Goal: Task Accomplishment & Management: Manage account settings

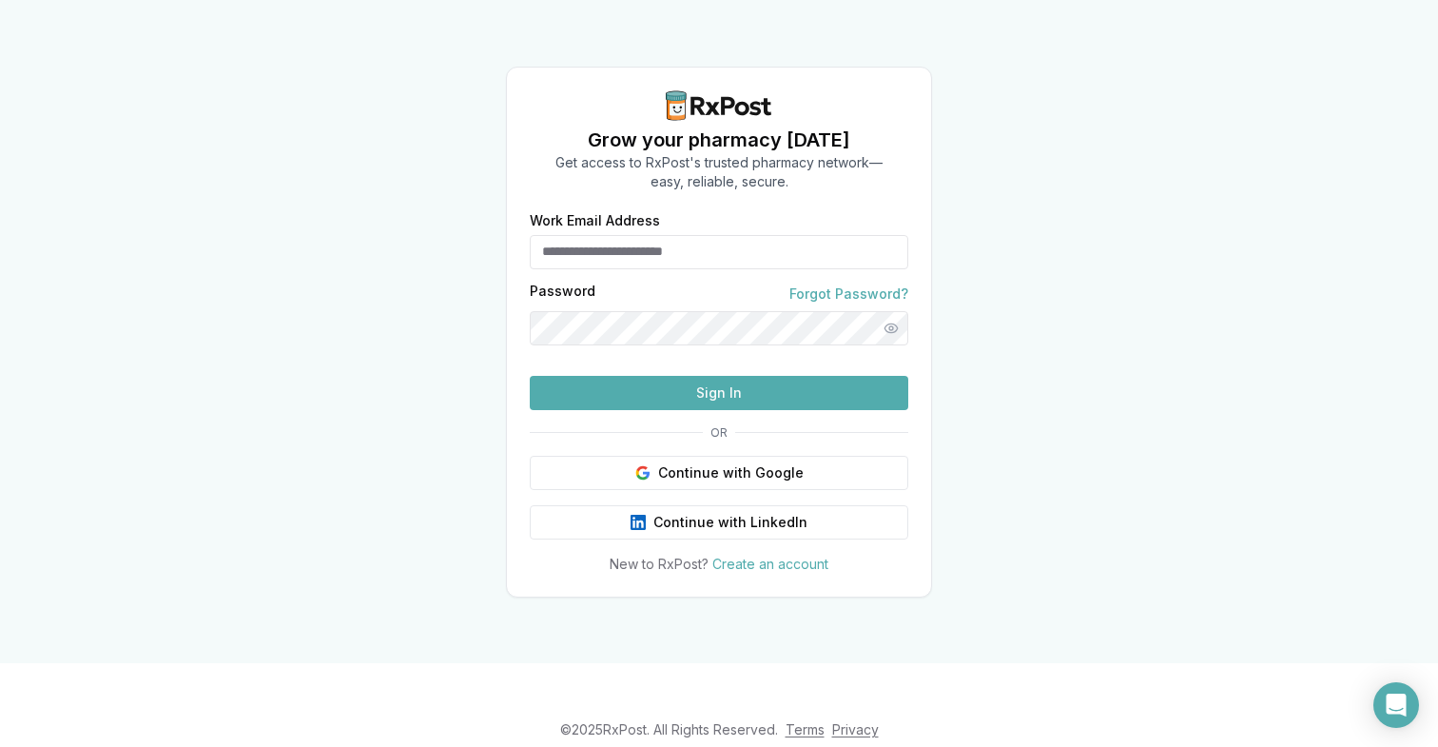
type input "**********"
click at [693, 410] on button "Sign In" at bounding box center [719, 393] width 379 height 34
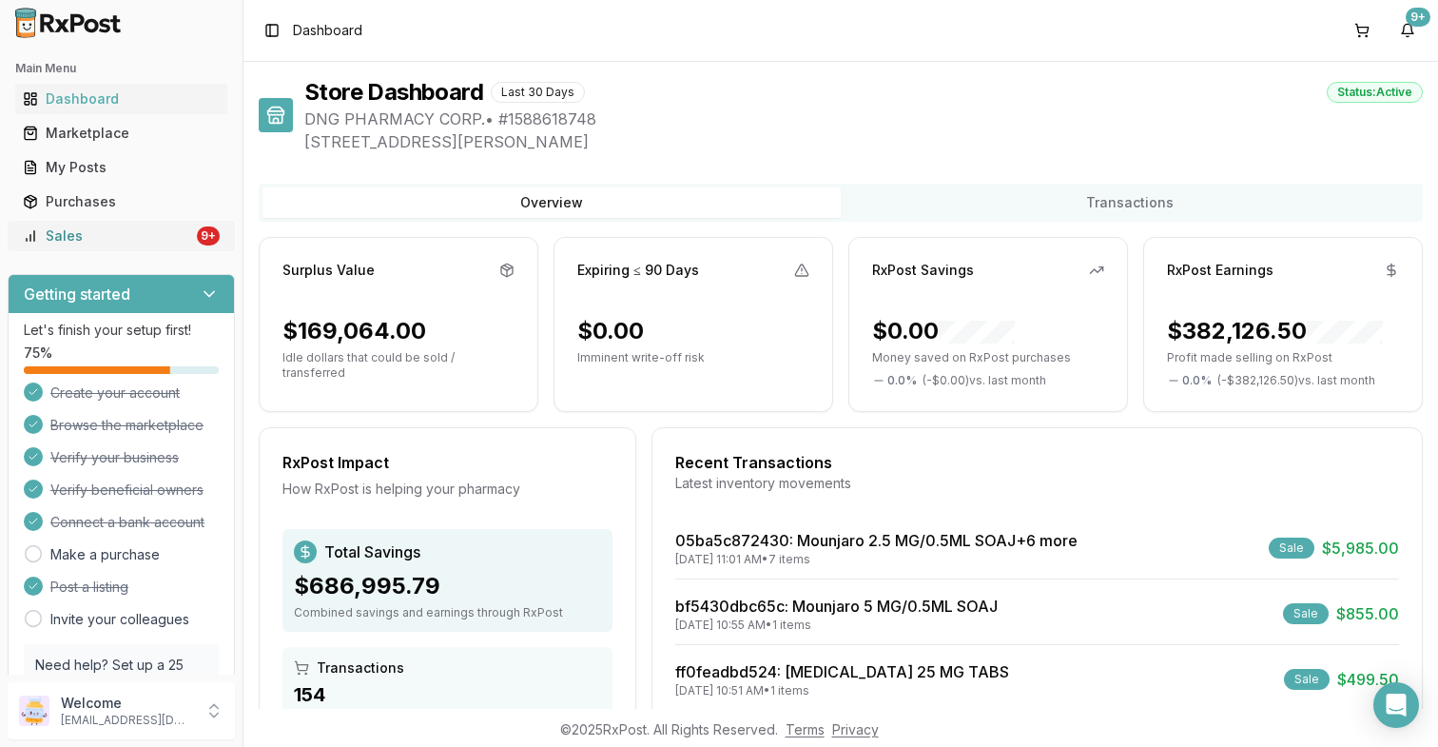
click at [176, 225] on link "Sales 9+" at bounding box center [121, 236] width 212 height 34
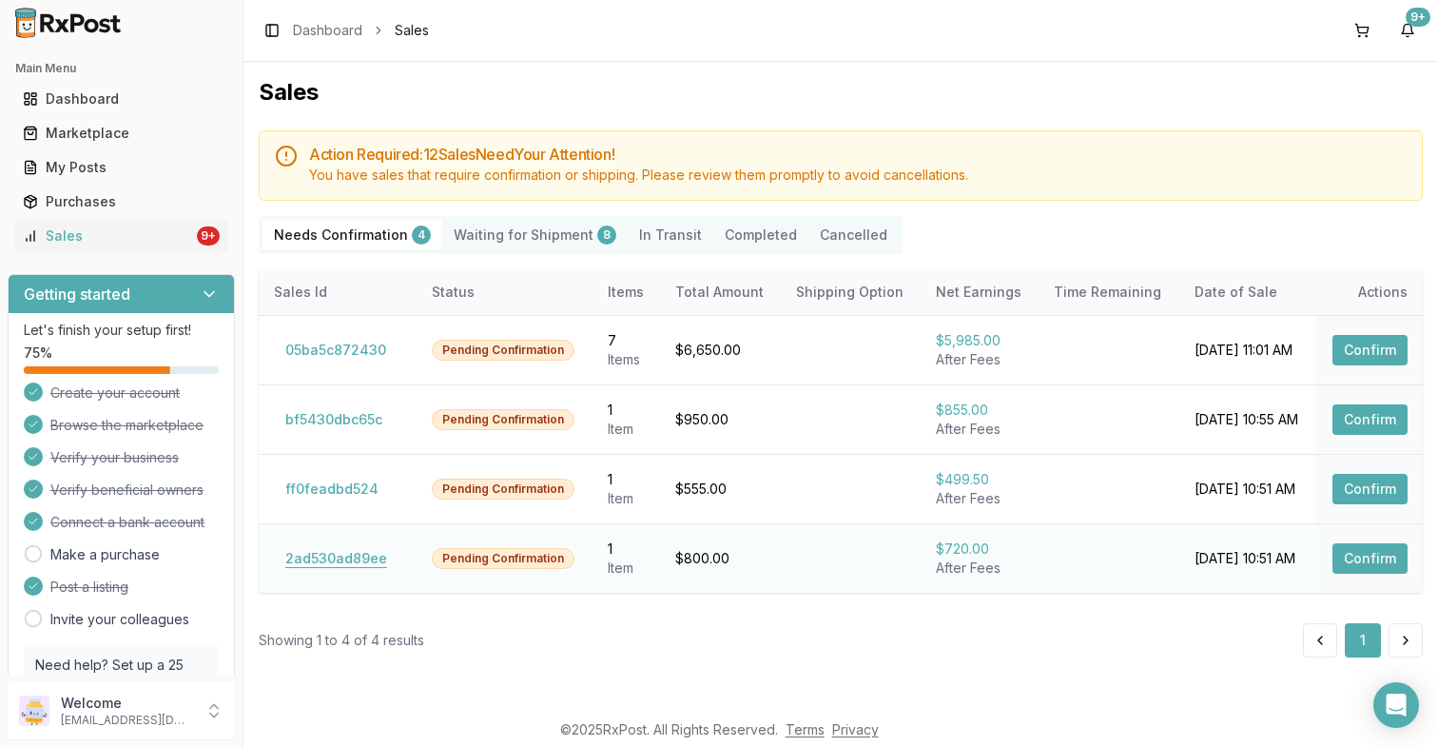
click at [340, 560] on button "2ad530ad89ee" at bounding box center [336, 558] width 125 height 30
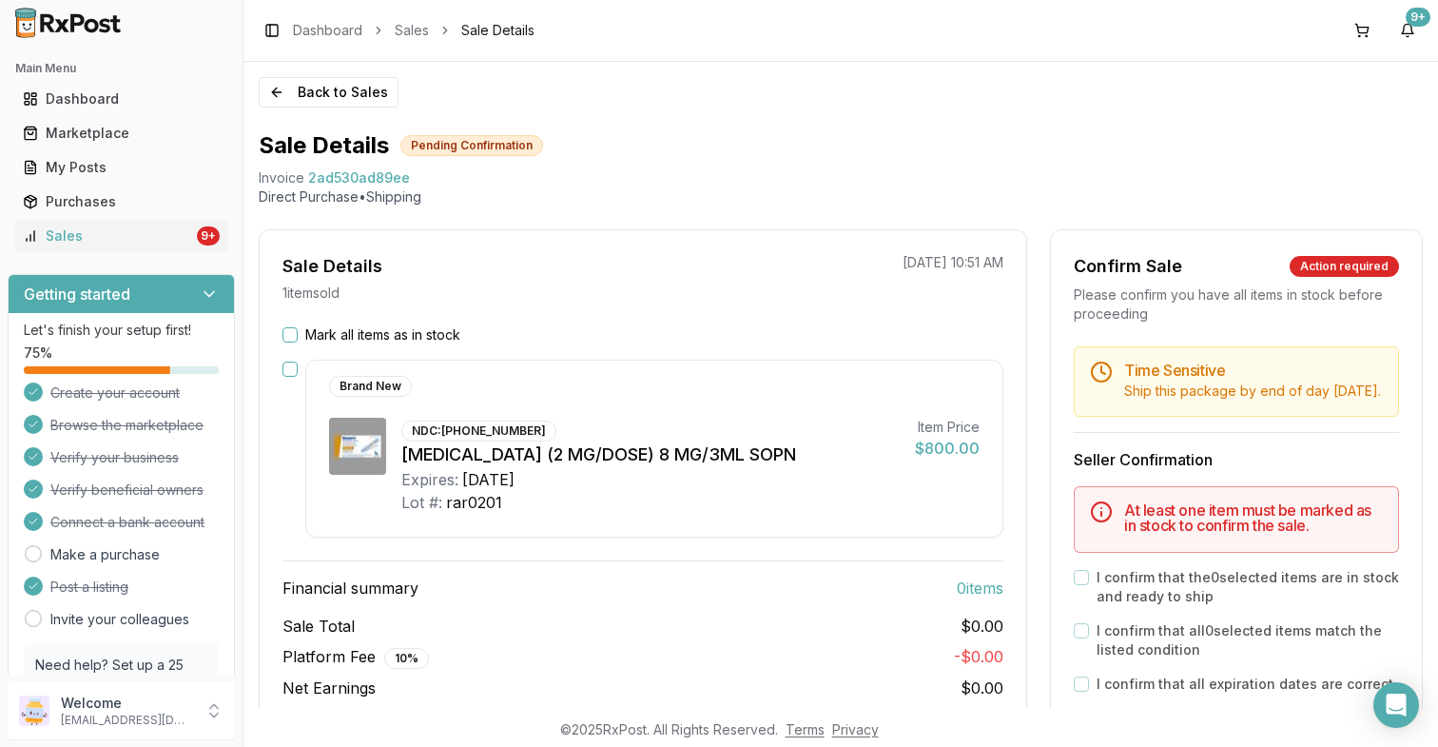
scroll to position [150, 0]
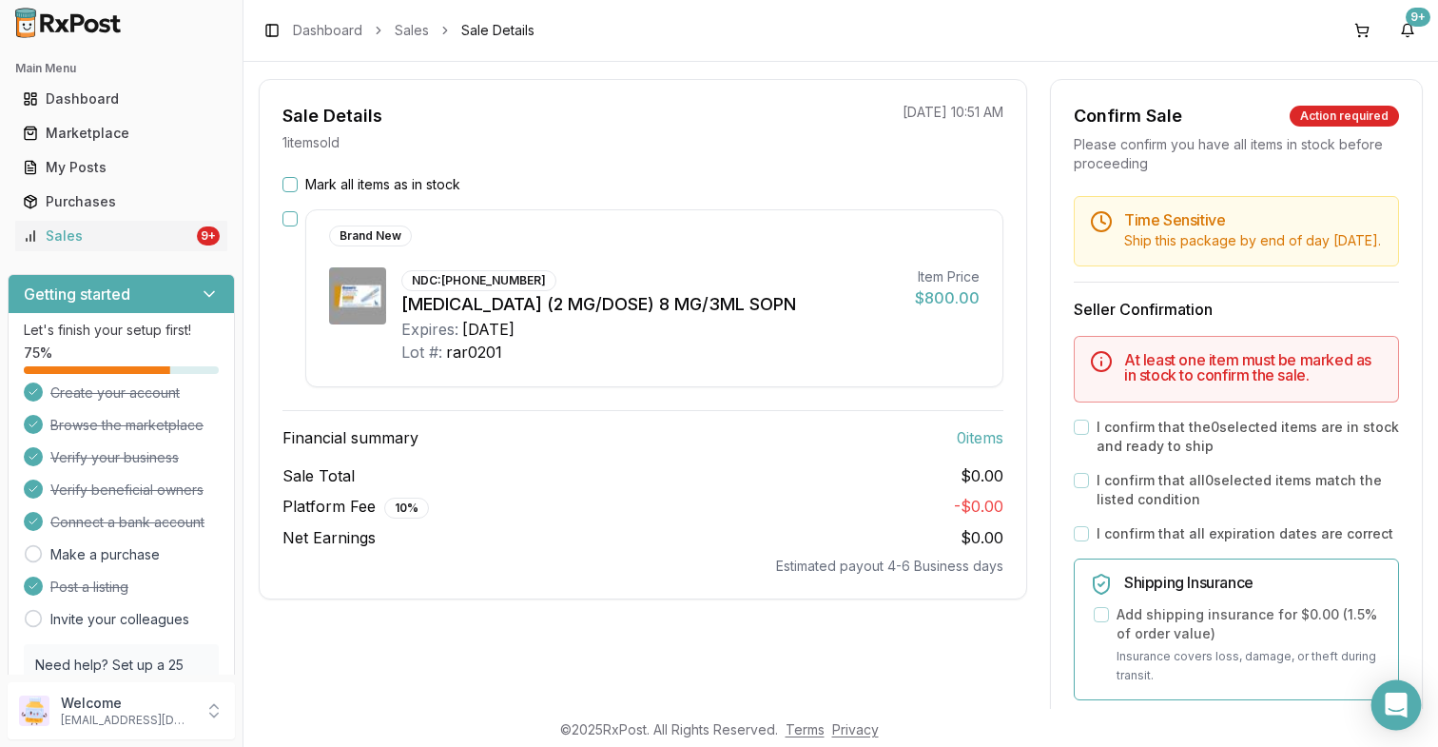
click at [1417, 704] on body "Main Menu Dashboard Marketplace My Posts Purchases Sales 9+ Getting started Let…" at bounding box center [719, 373] width 1438 height 747
click at [1397, 705] on icon "Open Intercom Messenger" at bounding box center [1396, 705] width 22 height 25
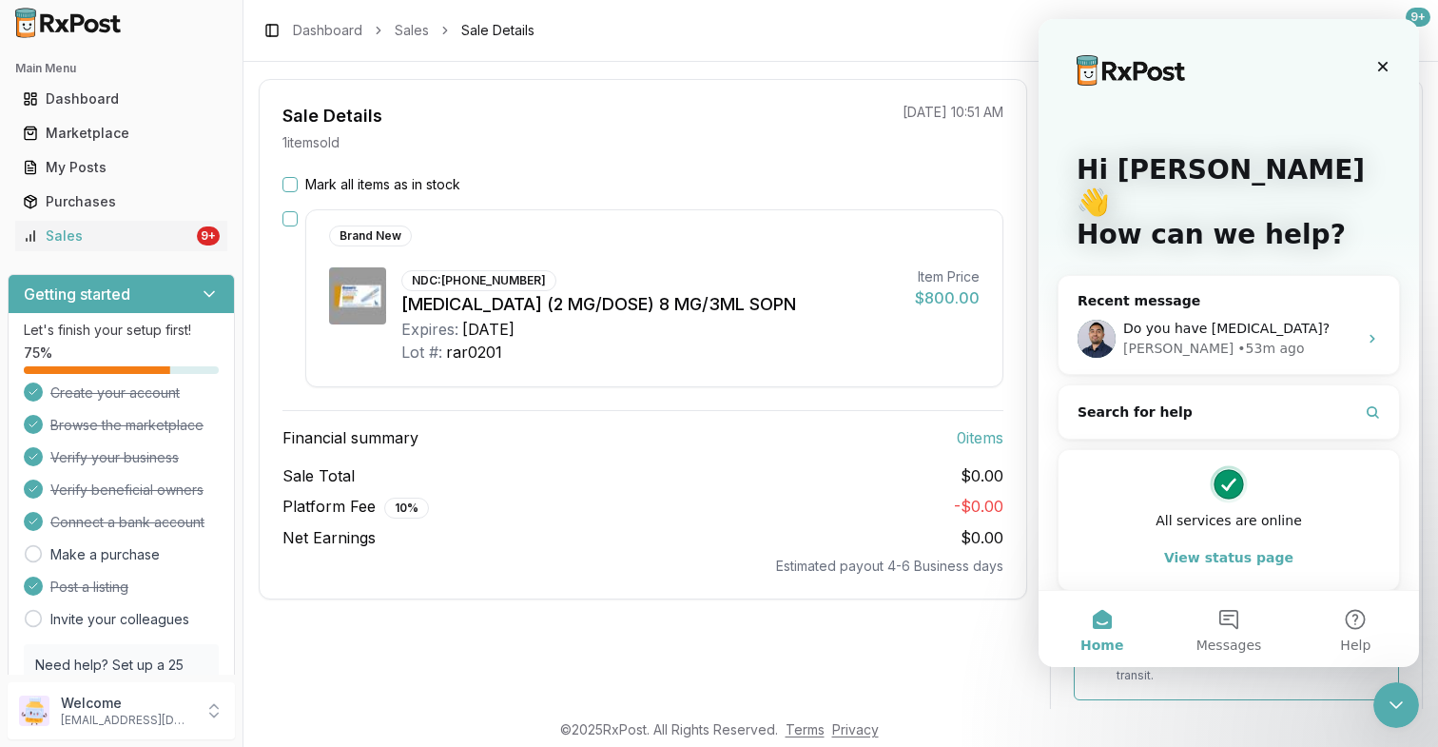
scroll to position [0, 0]
click at [1295, 319] on div "Do you have [MEDICAL_DATA]?" at bounding box center [1240, 329] width 234 height 20
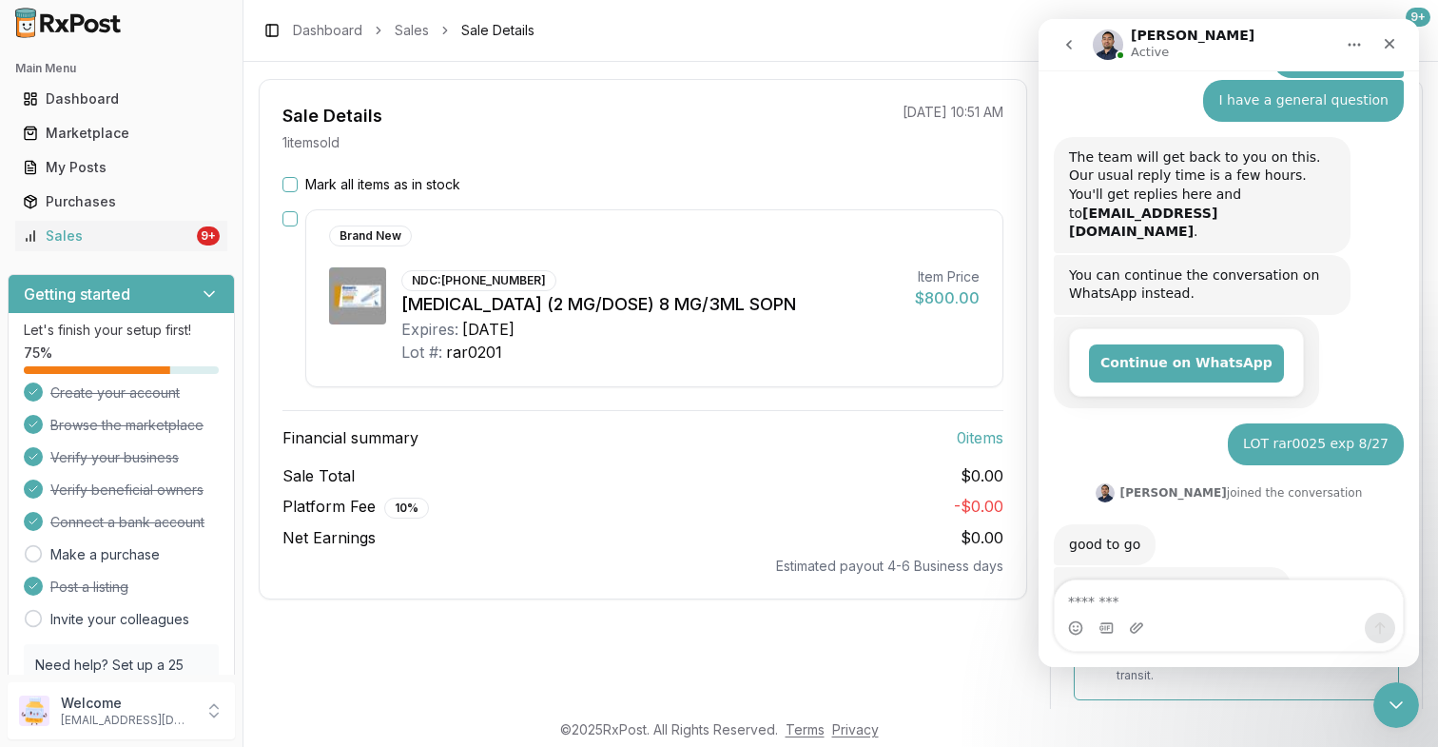
scroll to position [160, 0]
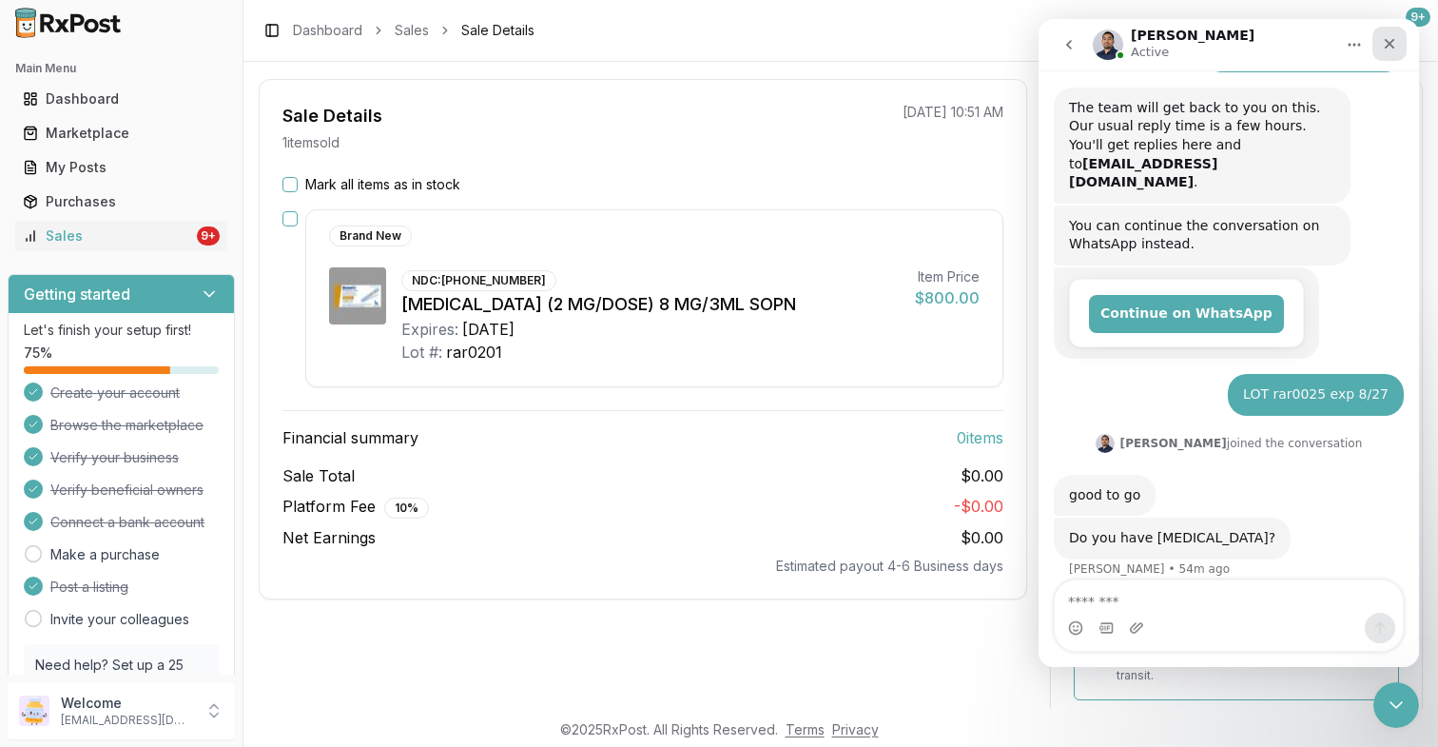
click at [1391, 49] on icon "Close" at bounding box center [1389, 43] width 15 height 15
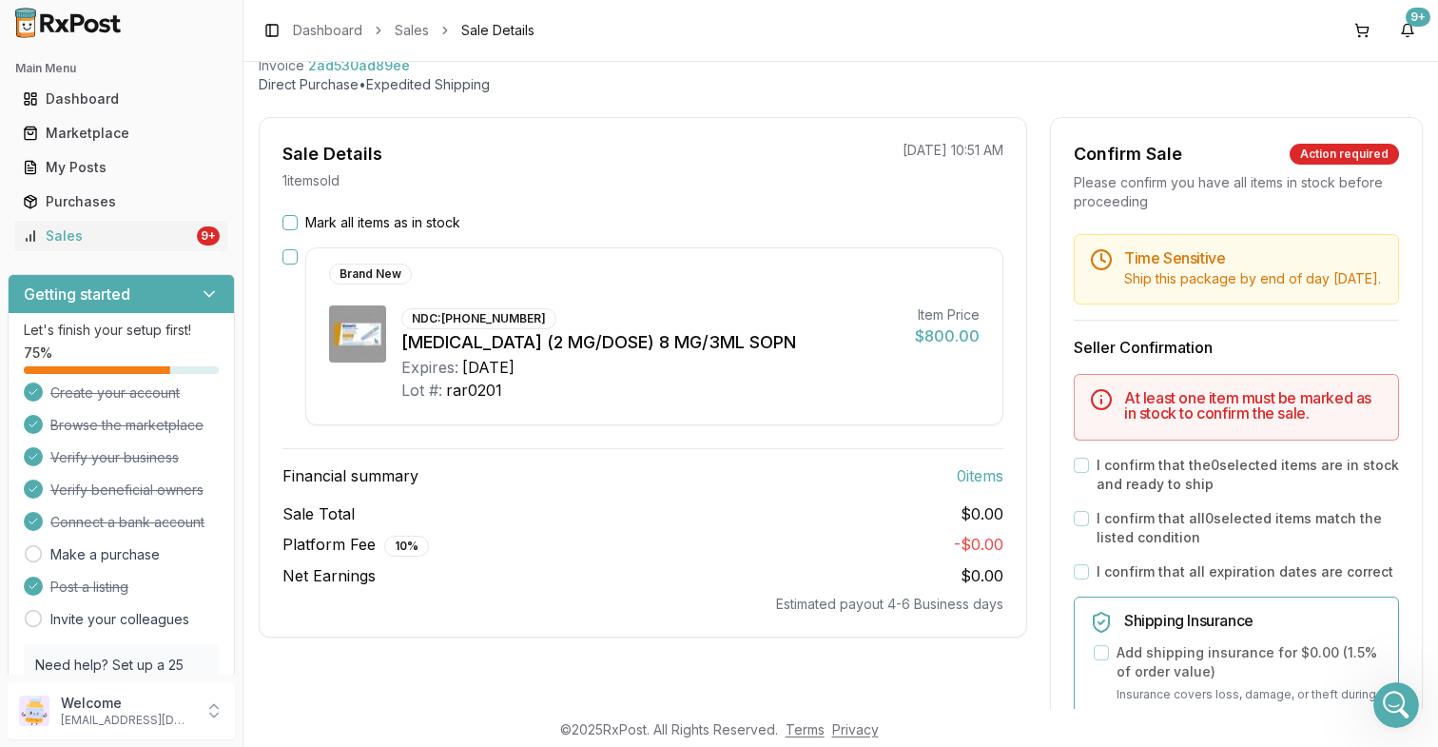
scroll to position [60, 0]
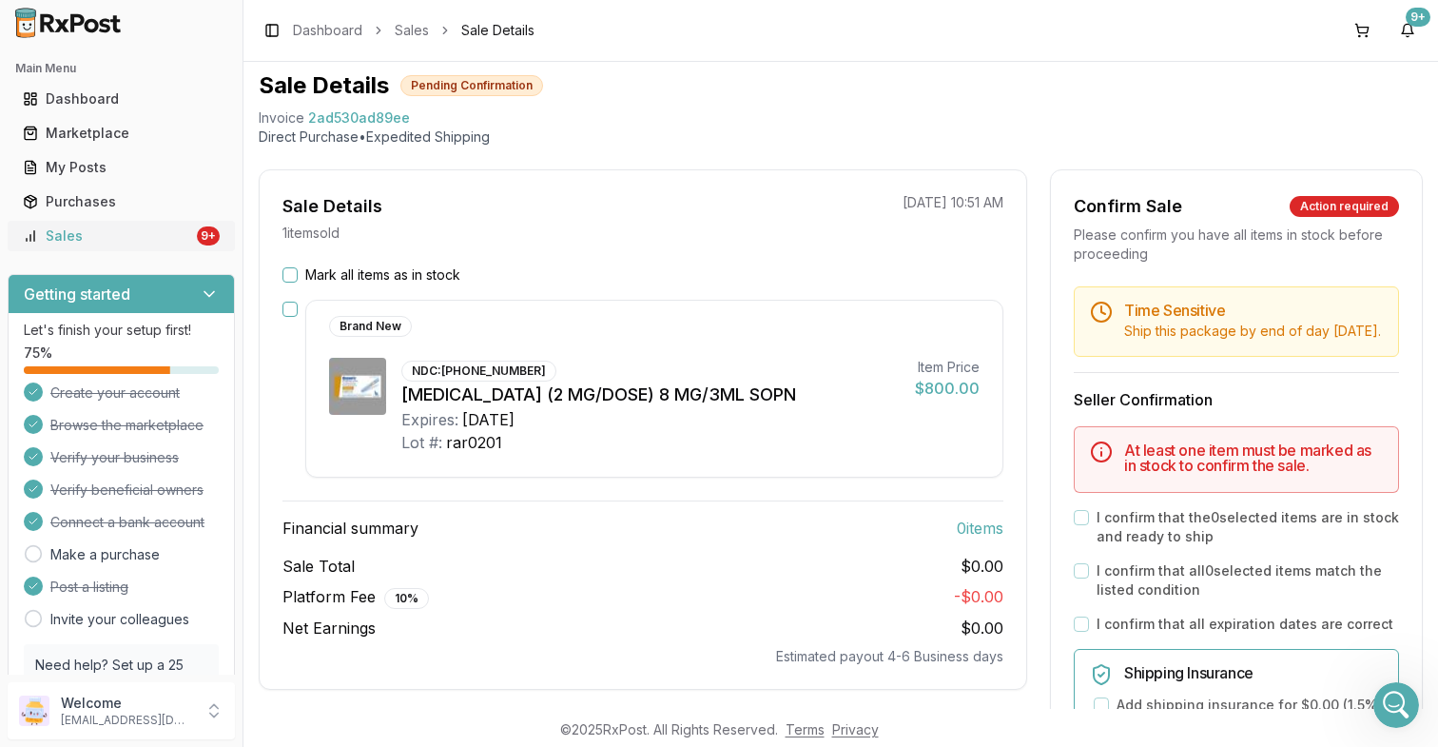
click at [182, 243] on div "Sales" at bounding box center [108, 235] width 170 height 19
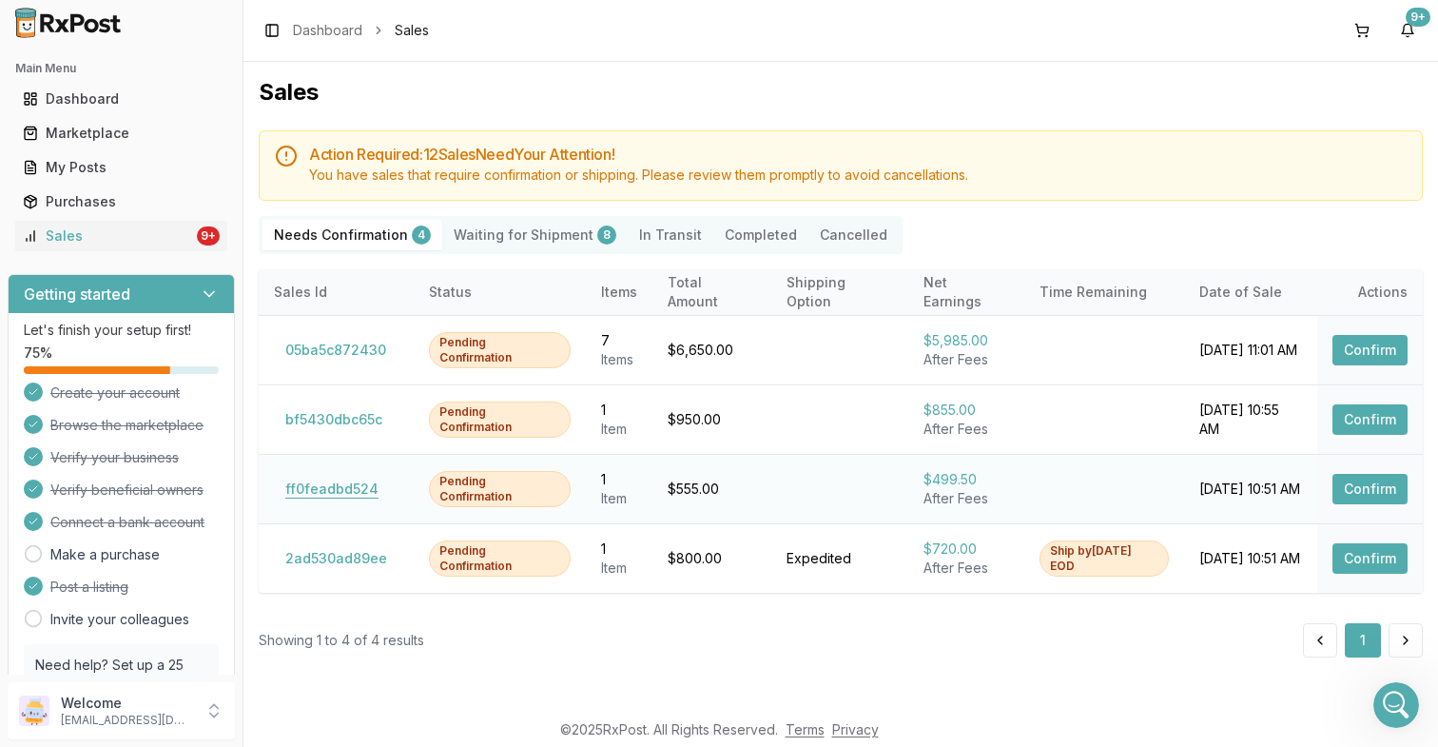
click at [333, 476] on button "ff0feadbd524" at bounding box center [332, 489] width 116 height 30
click at [361, 487] on button "ff0feadbd524" at bounding box center [332, 489] width 116 height 30
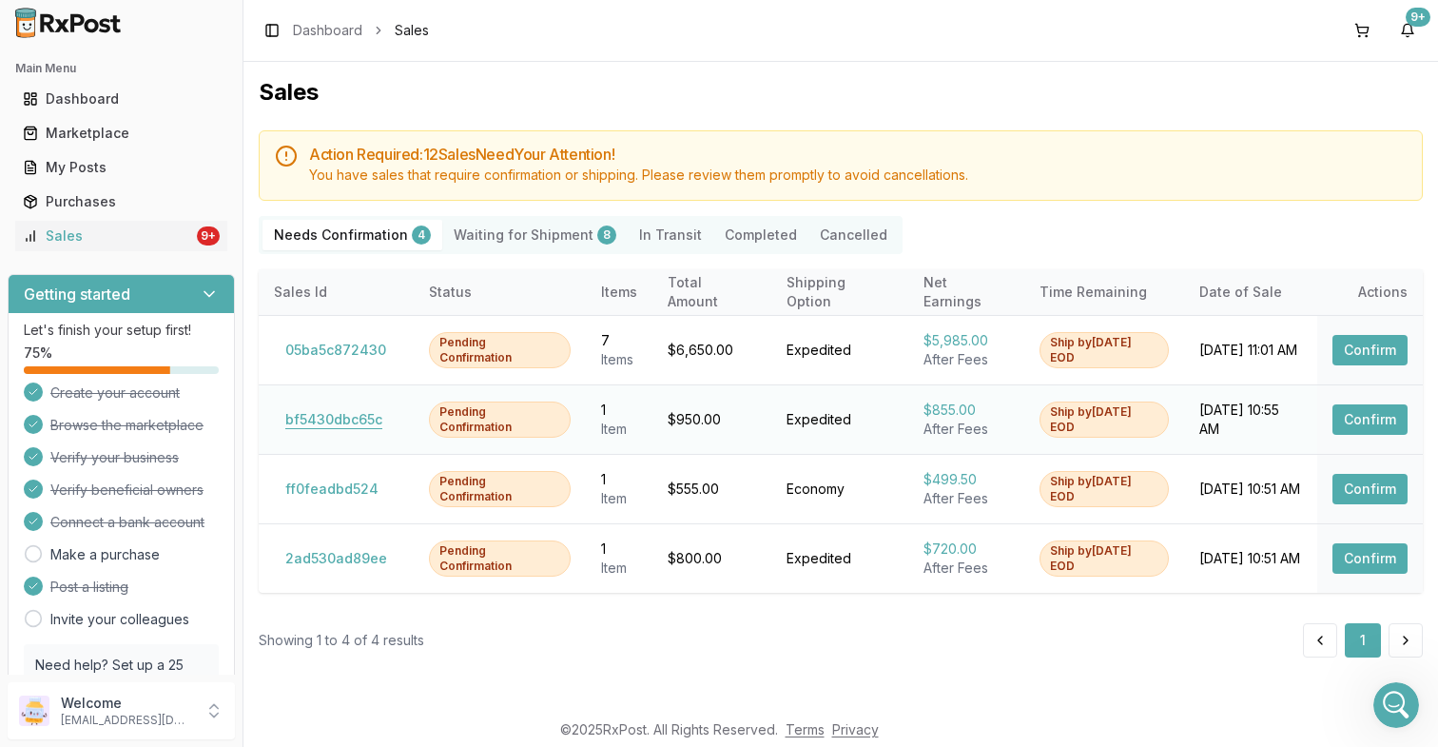
click at [354, 423] on button "bf5430dbc65c" at bounding box center [334, 419] width 120 height 30
click at [350, 352] on button "05ba5c872430" at bounding box center [336, 350] width 124 height 30
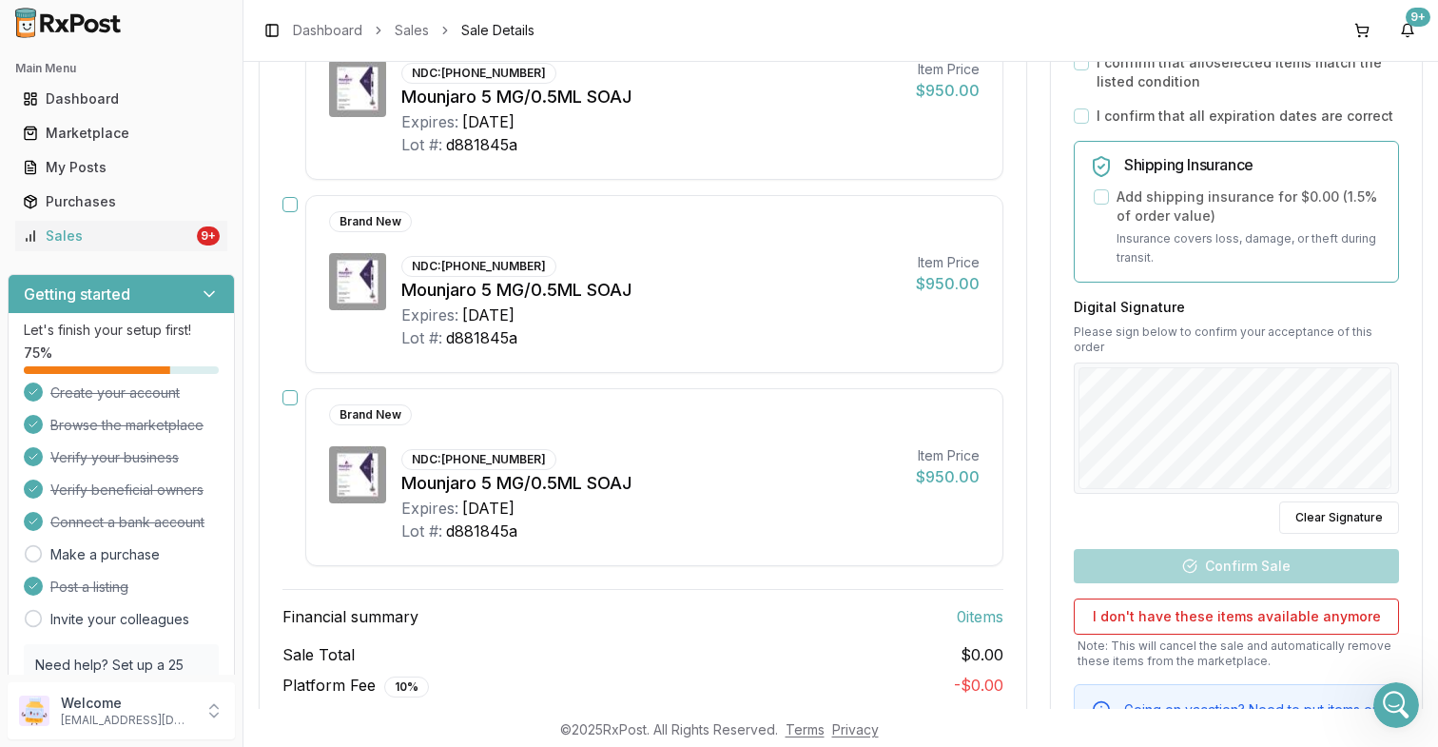
scroll to position [1158, 0]
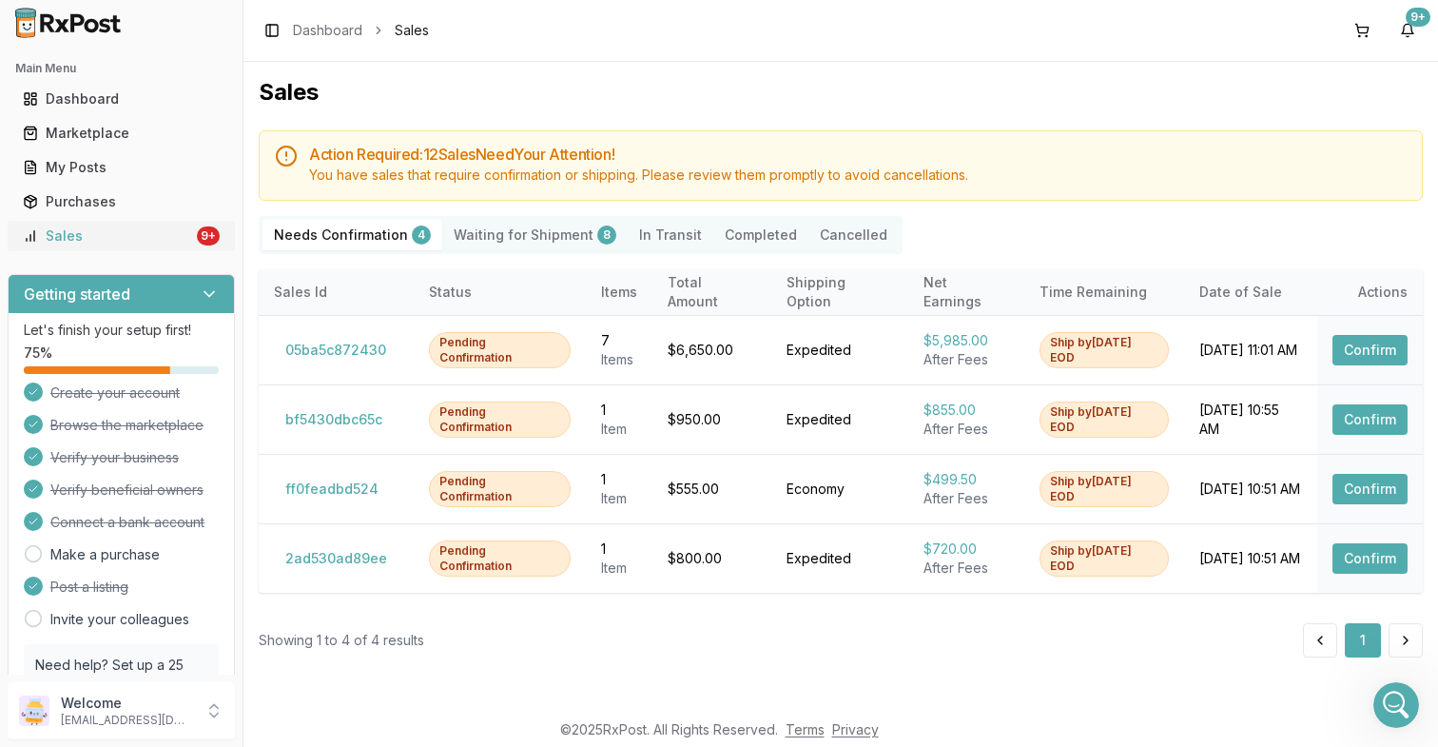
click at [166, 235] on div "Sales" at bounding box center [108, 235] width 170 height 19
click at [187, 711] on p "Welcome" at bounding box center [127, 702] width 132 height 19
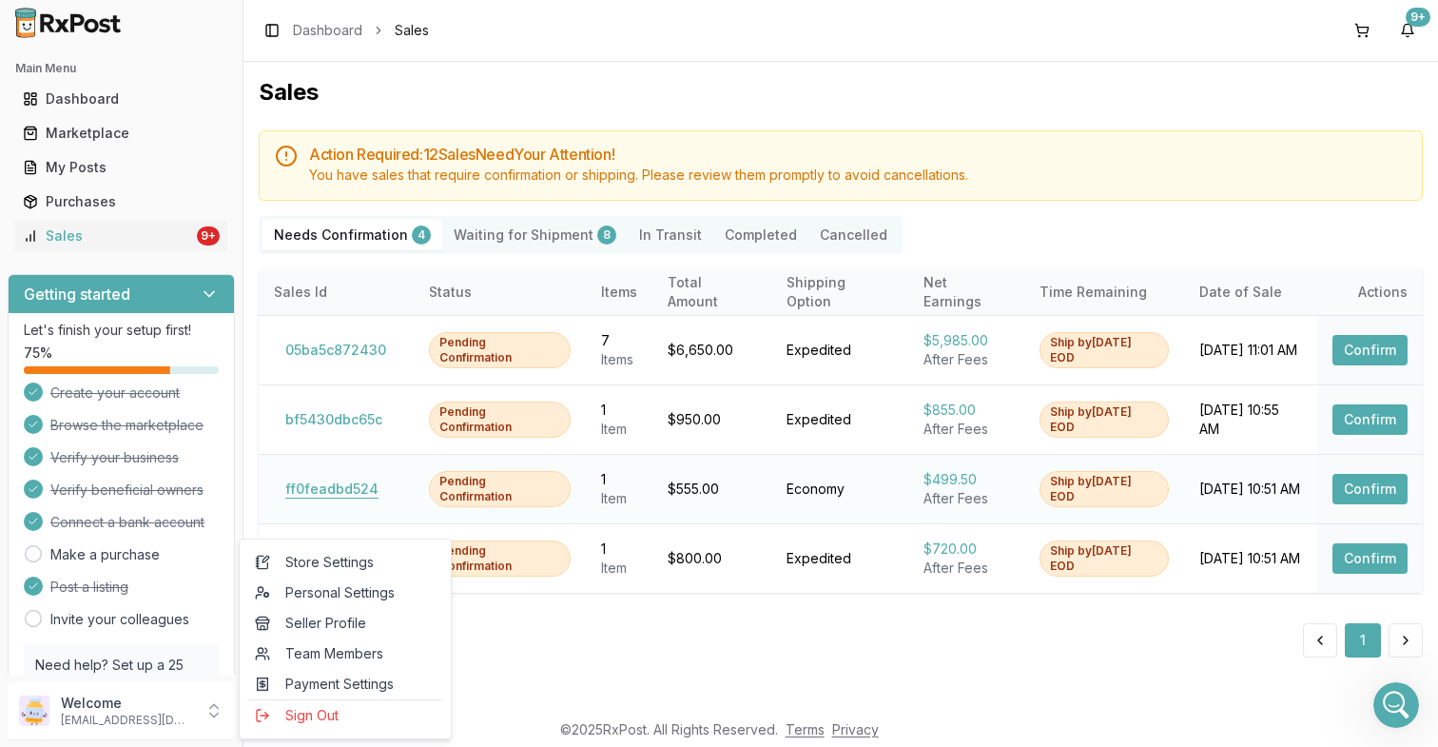
click at [346, 502] on button "ff0feadbd524" at bounding box center [332, 489] width 116 height 30
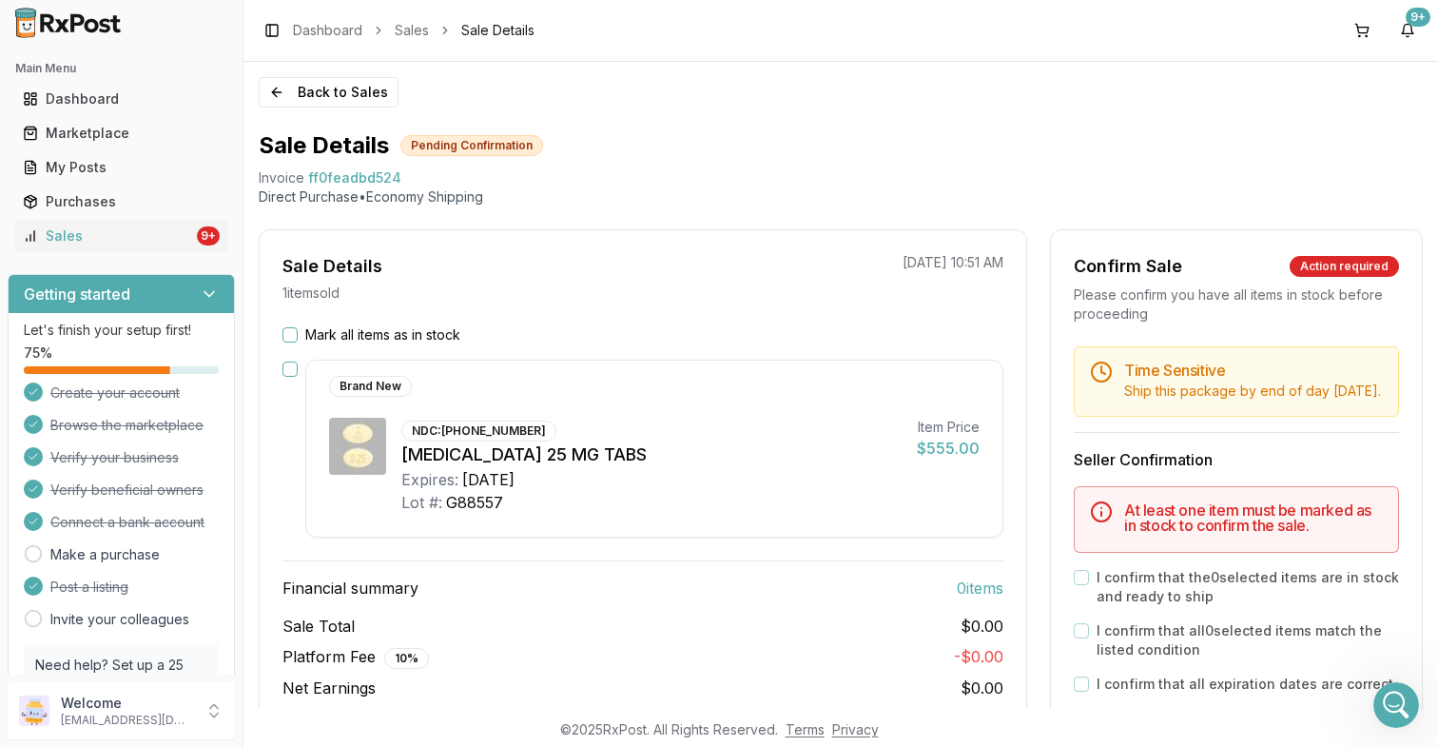
click at [350, 483] on div "NDC: [PHONE_NUMBER] [MEDICAL_DATA] 25 MG TABS Expires: [DATE] Lot #: G88557 Ite…" at bounding box center [654, 466] width 651 height 96
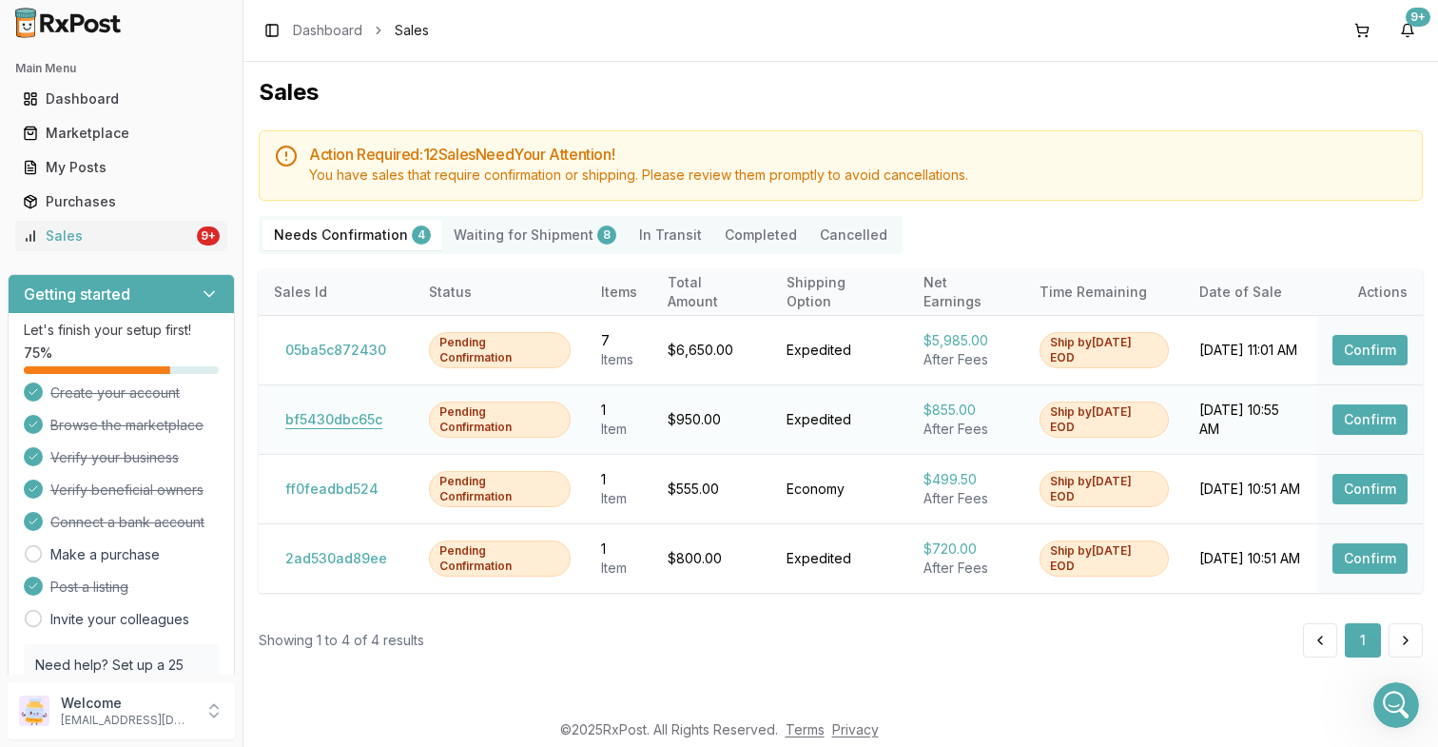
click at [336, 415] on button "bf5430dbc65c" at bounding box center [334, 419] width 120 height 30
click at [361, 561] on button "2ad530ad89ee" at bounding box center [336, 558] width 125 height 30
click at [157, 727] on p "[EMAIL_ADDRESS][DOMAIN_NAME]" at bounding box center [127, 720] width 132 height 15
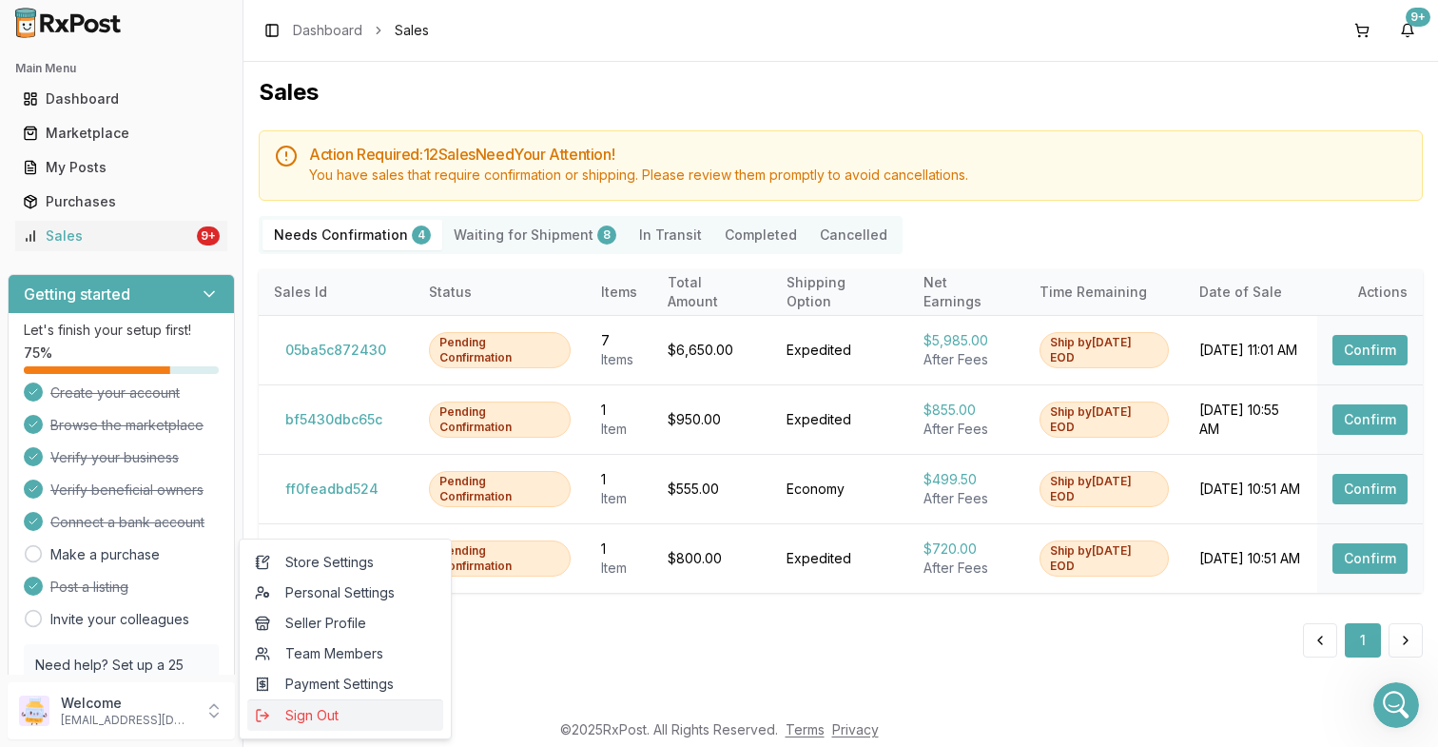
click at [301, 716] on span "Sign Out" at bounding box center [345, 715] width 181 height 19
